Goal: Use online tool/utility: Utilize a website feature to perform a specific function

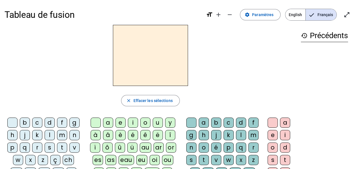
scroll to position [28, 0]
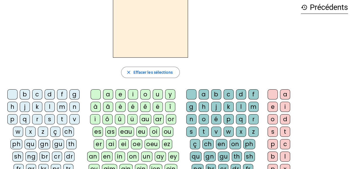
click at [62, 91] on div "f" at bounding box center [62, 94] width 10 height 10
drag, startPoint x: 145, startPoint y: 105, endPoint x: 157, endPoint y: 105, distance: 11.9
click at [145, 105] on div "ê" at bounding box center [145, 107] width 10 height 10
click at [204, 128] on div "t" at bounding box center [204, 132] width 10 height 10
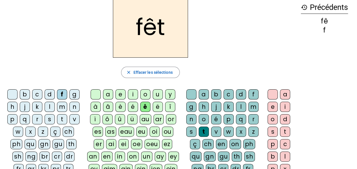
scroll to position [57, 0]
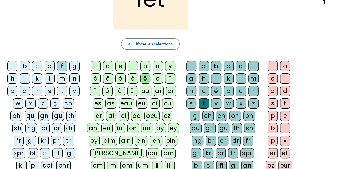
click at [273, 79] on div "e" at bounding box center [273, 78] width 10 height 10
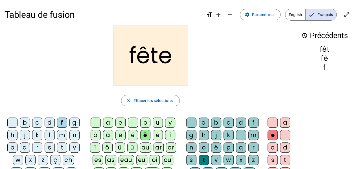
scroll to position [28, 0]
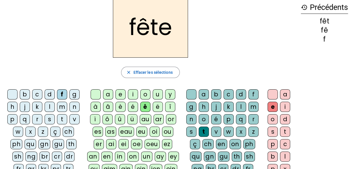
click at [63, 116] on div "t" at bounding box center [62, 119] width 10 height 10
click at [27, 94] on div "b" at bounding box center [25, 94] width 10 height 10
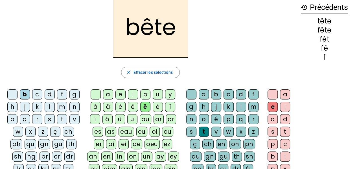
click at [158, 96] on div "u" at bounding box center [158, 94] width 10 height 10
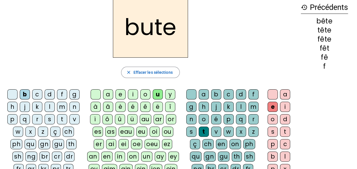
click at [192, 131] on div "s" at bounding box center [191, 132] width 10 height 10
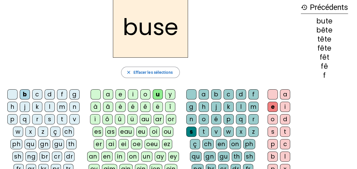
click at [134, 95] on div "i" at bounding box center [133, 94] width 10 height 10
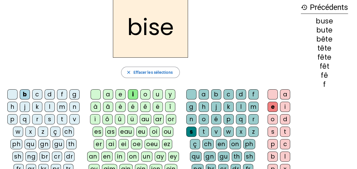
click at [35, 119] on div "r" at bounding box center [37, 119] width 10 height 10
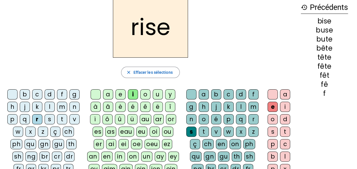
click at [113, 95] on letter-bubble "a" at bounding box center [109, 95] width 12 height 12
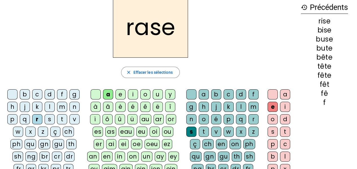
click at [192, 107] on div "g" at bounding box center [191, 107] width 10 height 10
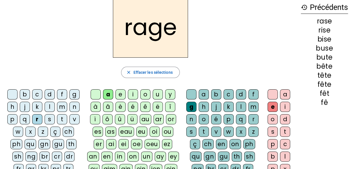
click at [16, 117] on div "p" at bounding box center [12, 119] width 10 height 10
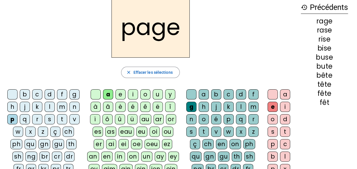
click at [218, 129] on div "v" at bounding box center [216, 132] width 10 height 10
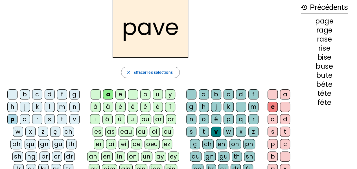
scroll to position [0, 0]
